Goal: Check status

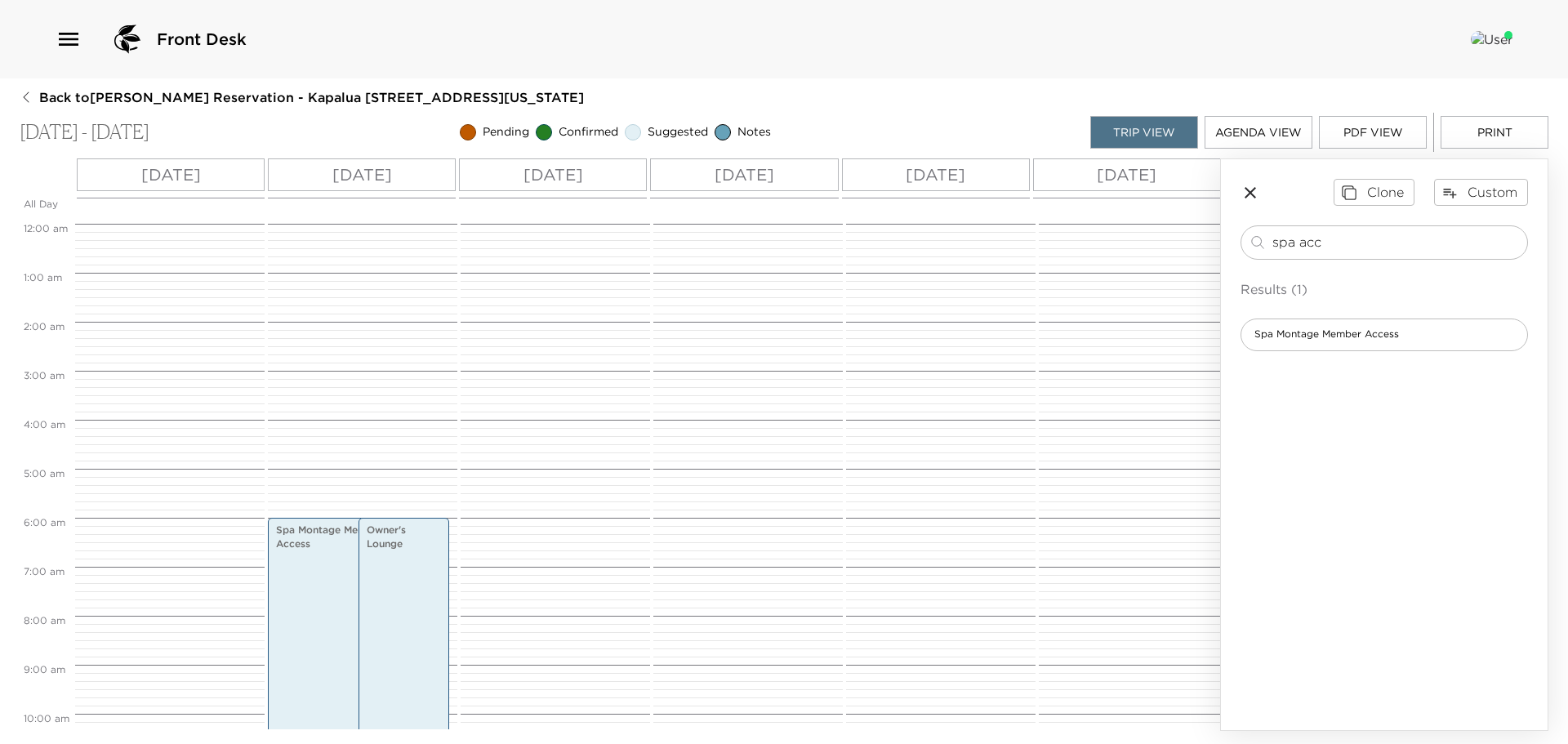
scroll to position [193, 0]
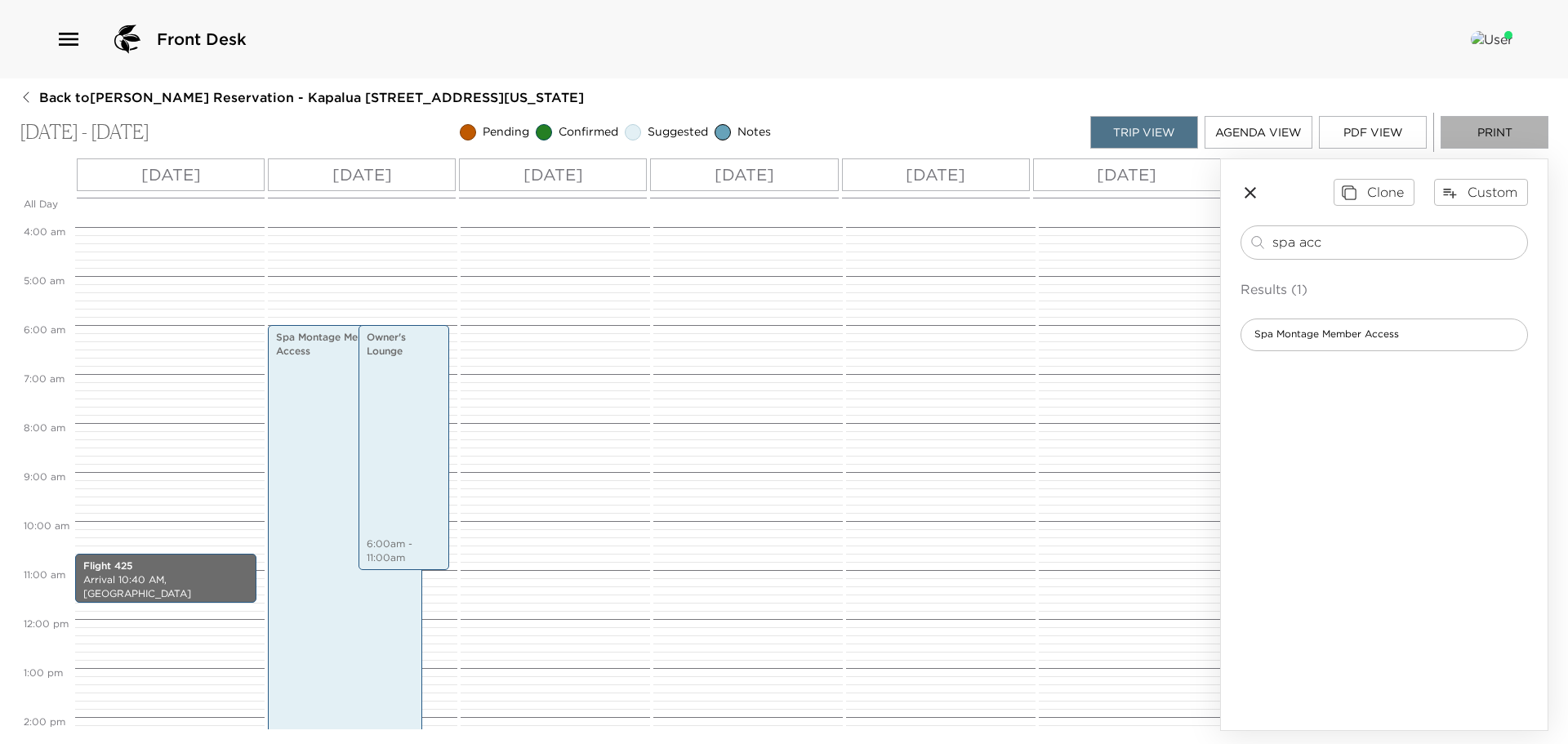
click at [1497, 131] on button "Print" at bounding box center [1494, 131] width 108 height 32
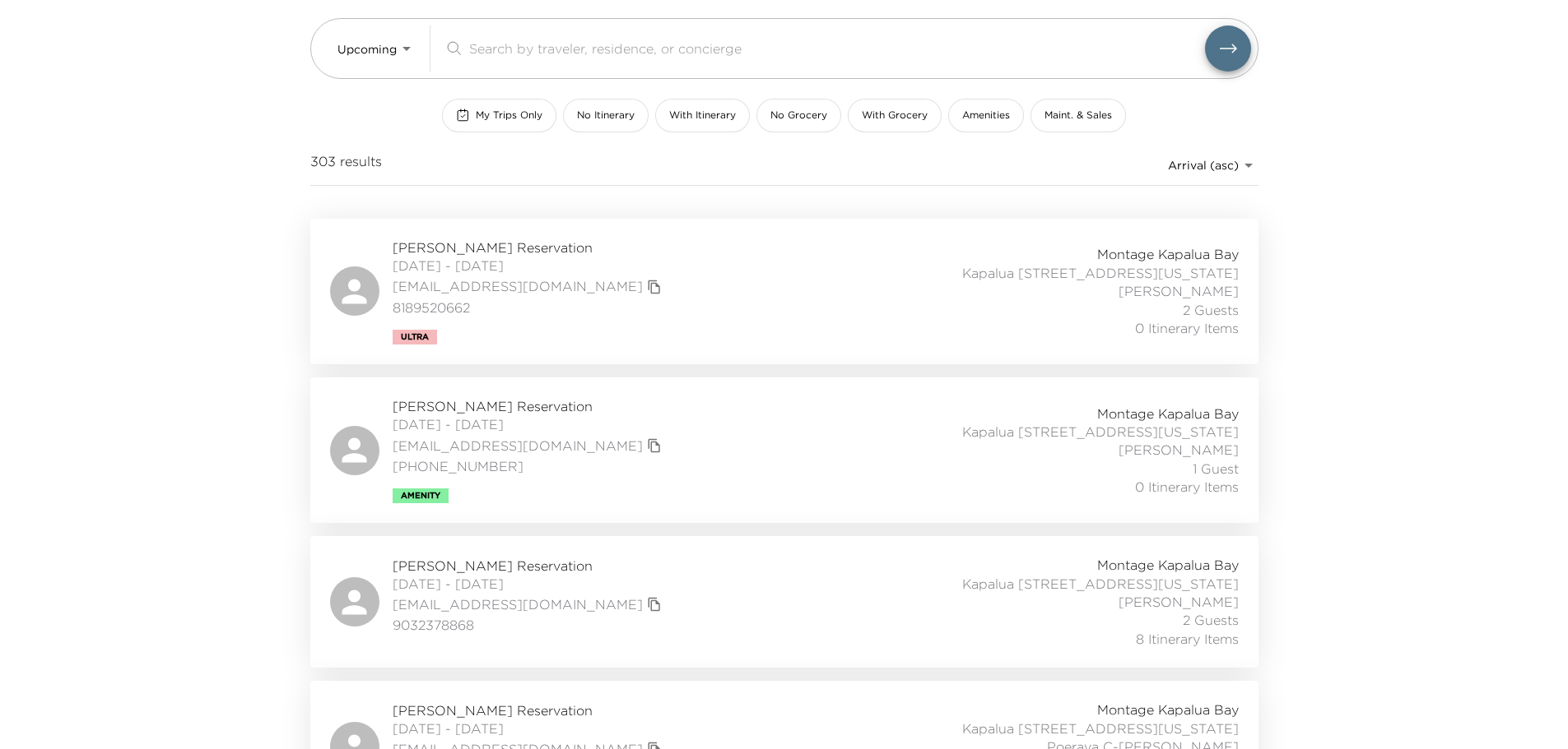
scroll to position [165, 0]
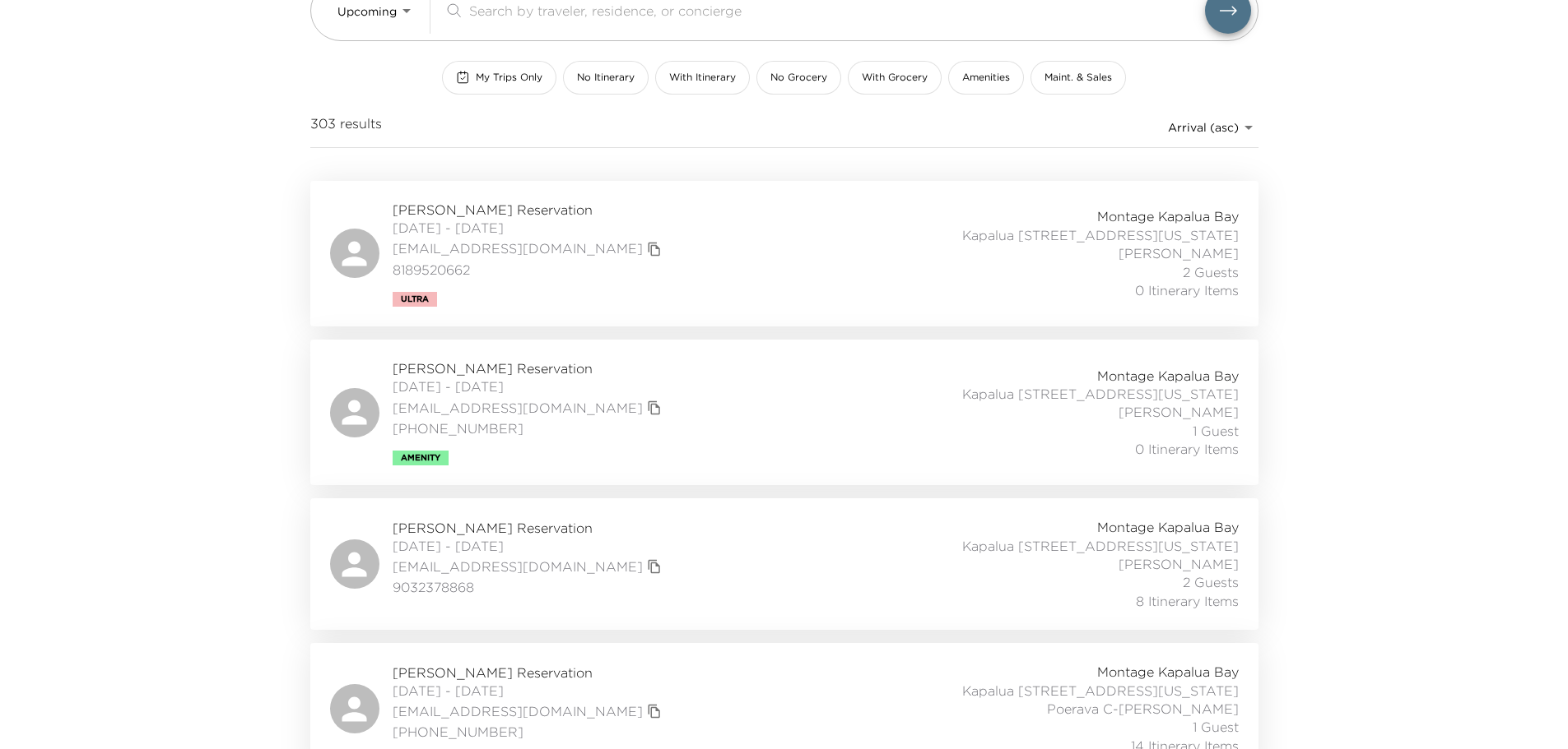
click at [724, 426] on div "Austin Wiles Reservation 10/02/2025 - 10/04/2025 13wilesa@gmail.com 410-402-048…" at bounding box center [784, 412] width 908 height 107
